Goal: Complete application form

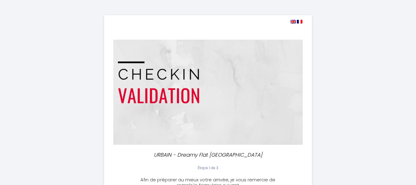
select select
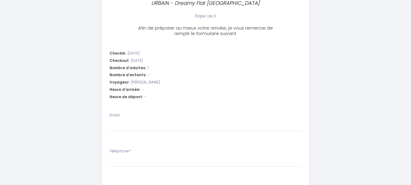
scroll to position [152, 0]
click at [153, 83] on span "[PERSON_NAME]" at bounding box center [145, 82] width 29 height 6
click at [156, 81] on span "[PERSON_NAME]" at bounding box center [145, 82] width 29 height 6
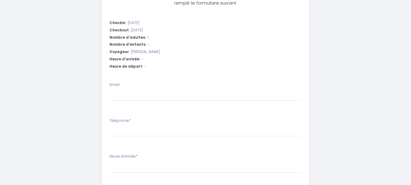
scroll to position [183, 0]
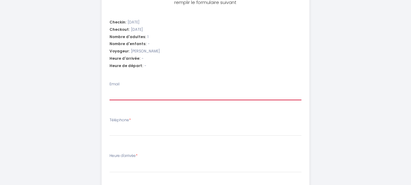
click at [135, 93] on input "Email" at bounding box center [206, 94] width 192 height 11
type input "[EMAIL_ADDRESS][DOMAIN_NAME]"
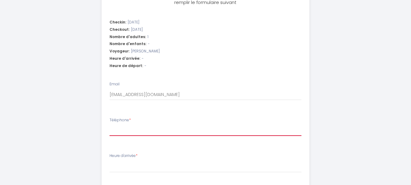
type input "0631789344"
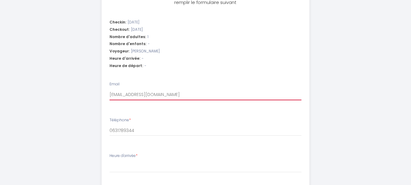
select select
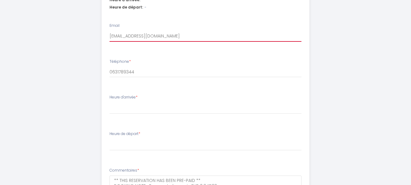
scroll to position [244, 0]
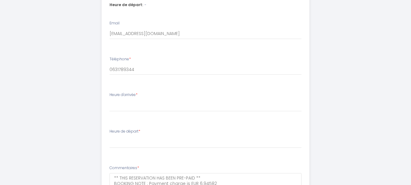
click at [140, 93] on div "Heure d'arrivée * 16:00 16:30 17:00 17:30 18:00 18:30 19:00 19:30 20:00 20:30 2…" at bounding box center [206, 101] width 192 height 19
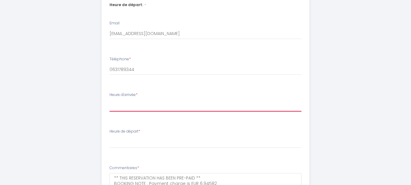
click at [139, 107] on select "16:00 16:30 17:00 17:30 18:00 18:30 19:00 19:30 20:00 20:30 21:00 21:30 22:00 2…" at bounding box center [206, 106] width 192 height 12
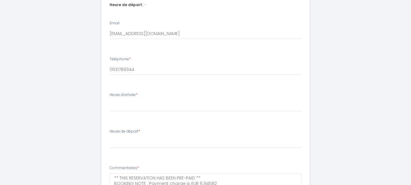
click at [321, 98] on div "URBAIN - Dreamy Flat [GEOGRAPHIC_DATA] Étape 1 de 3 Afin de préparer au mieux v…" at bounding box center [206, 9] width 312 height 506
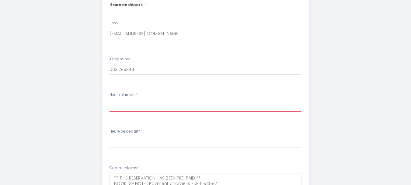
click at [131, 106] on select "16:00 16:30 17:00 17:30 18:00 18:30 19:00 19:30 20:00 20:30 21:00 21:30 22:00 2…" at bounding box center [206, 106] width 192 height 12
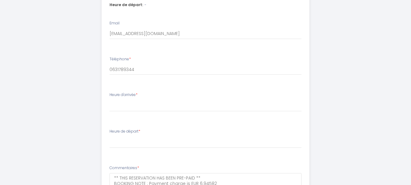
click at [342, 98] on div "URBAIN - Dreamy Flat [GEOGRAPHIC_DATA] Étape 1 de 3 Afin de préparer au mieux v…" at bounding box center [206, 9] width 312 height 506
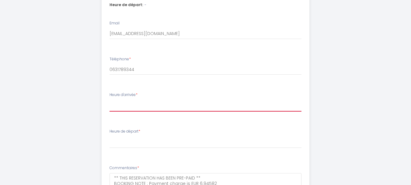
click at [119, 104] on select "16:00 16:30 17:00 17:30 18:00 18:30 19:00 19:30 20:00 20:30 21:00 21:30 22:00 2…" at bounding box center [206, 106] width 192 height 12
select select "21:30"
click at [110, 100] on select "16:00 16:30 17:00 17:30 18:00 18:30 19:00 19:30 20:00 20:30 21:00 21:30 22:00 2…" at bounding box center [206, 106] width 192 height 12
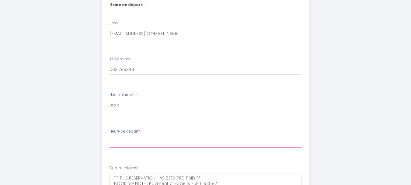
click at [117, 145] on select "00:00 00:30 01:00 01:30 02:00 02:30 03:00 03:30 04:00 04:30 05:00 05:30 06:00 0…" at bounding box center [206, 142] width 192 height 12
select select "07:30"
click at [110, 136] on select "00:00 00:30 01:00 01:30 02:00 02:30 03:00 03:30 04:00 04:30 05:00 05:30 06:00 0…" at bounding box center [206, 142] width 192 height 12
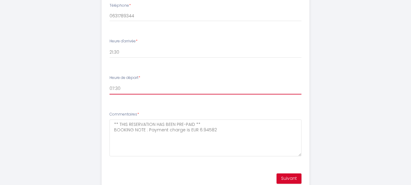
scroll to position [304, 0]
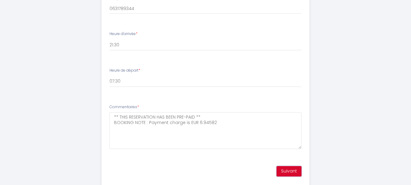
click at [288, 172] on button "Suivant" at bounding box center [289, 171] width 25 height 10
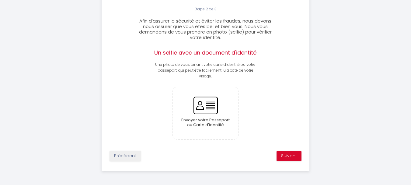
scroll to position [160, 0]
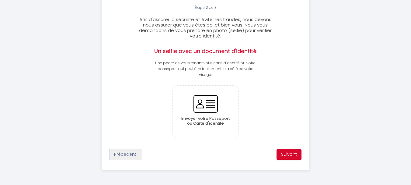
click at [126, 157] on button "Précédent" at bounding box center [125, 154] width 31 height 10
select select "21:30"
select select "07:30"
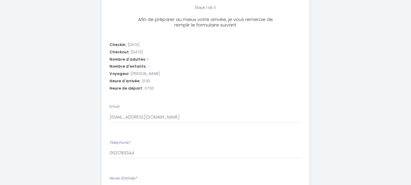
click at [155, 72] on span "[PERSON_NAME]" at bounding box center [145, 74] width 29 height 6
click at [220, 53] on div "Checkout: [DATE]" at bounding box center [206, 52] width 192 height 6
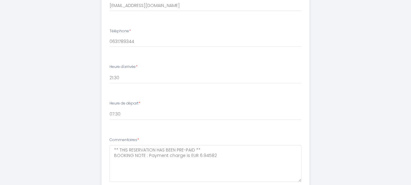
scroll to position [321, 0]
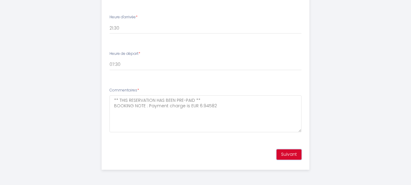
click at [287, 157] on button "Suivant" at bounding box center [289, 154] width 25 height 10
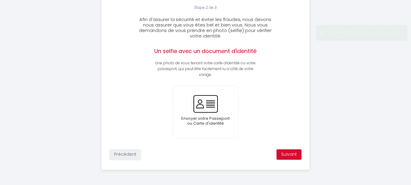
scroll to position [160, 0]
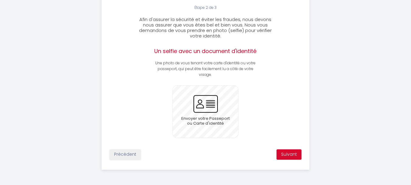
click at [204, 122] on input "file" at bounding box center [205, 112] width 65 height 52
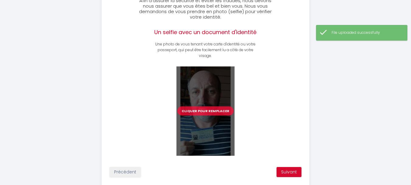
scroll to position [196, 0]
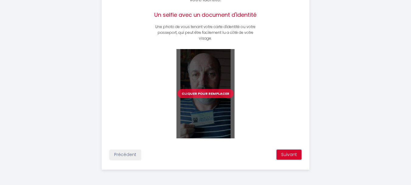
click at [293, 156] on button "Suivant" at bounding box center [289, 154] width 25 height 10
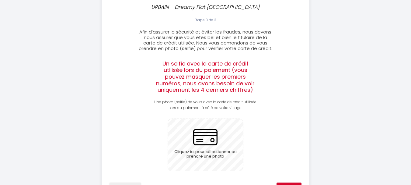
scroll to position [181, 0]
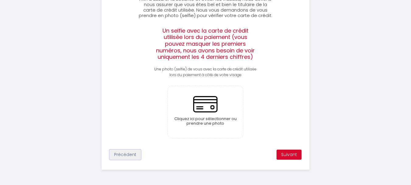
click at [124, 156] on button "Précédent" at bounding box center [125, 154] width 31 height 10
